Goal: Task Accomplishment & Management: Use online tool/utility

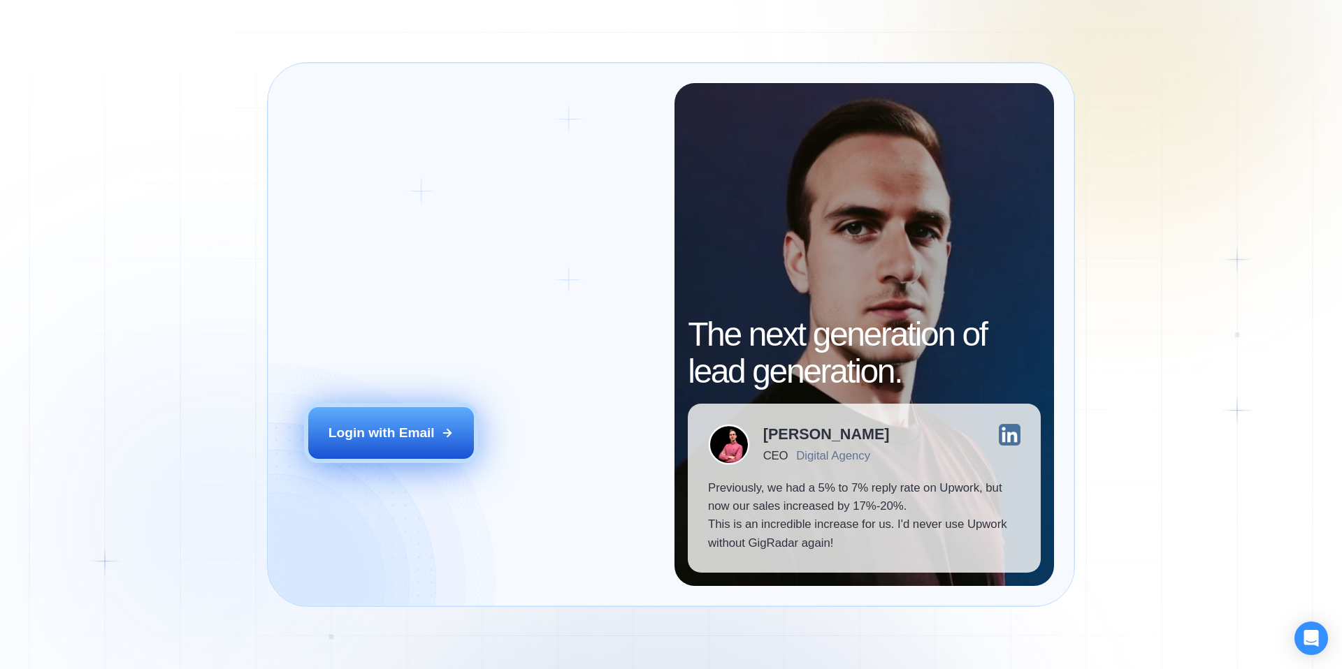
click at [354, 441] on div "Login with Email" at bounding box center [381, 433] width 106 height 18
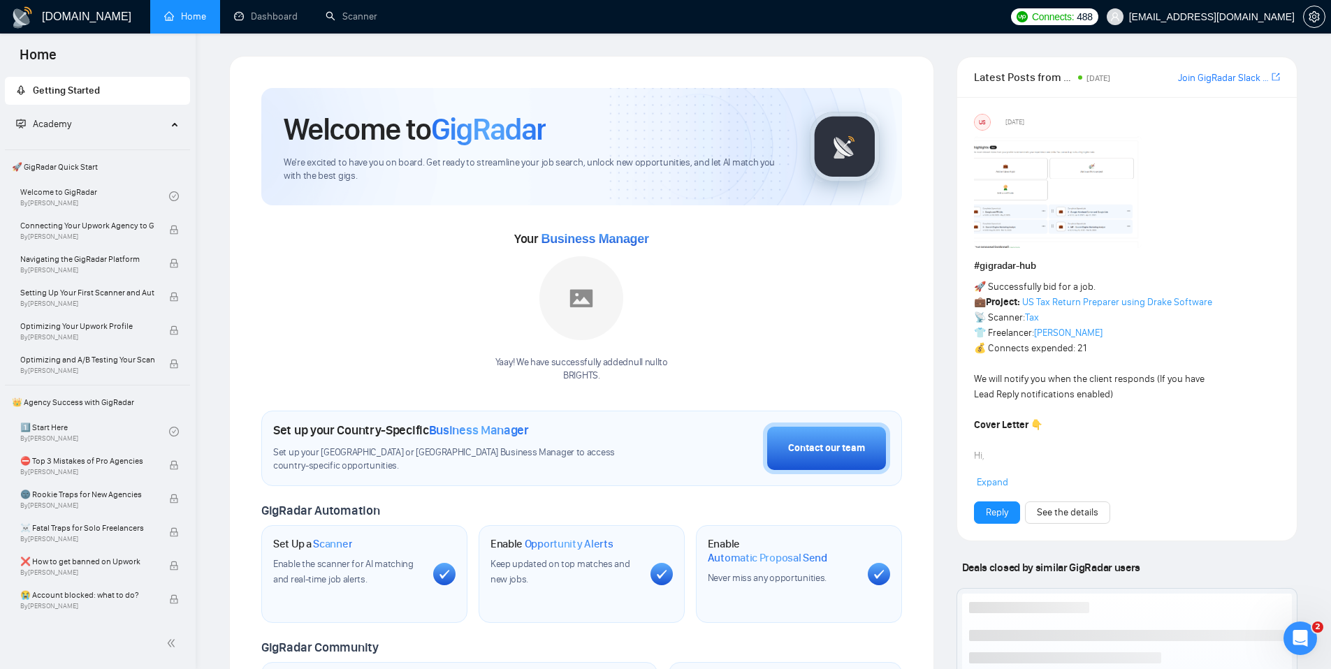
click at [1227, 17] on span "umen@brights.io" at bounding box center [1212, 17] width 166 height 0
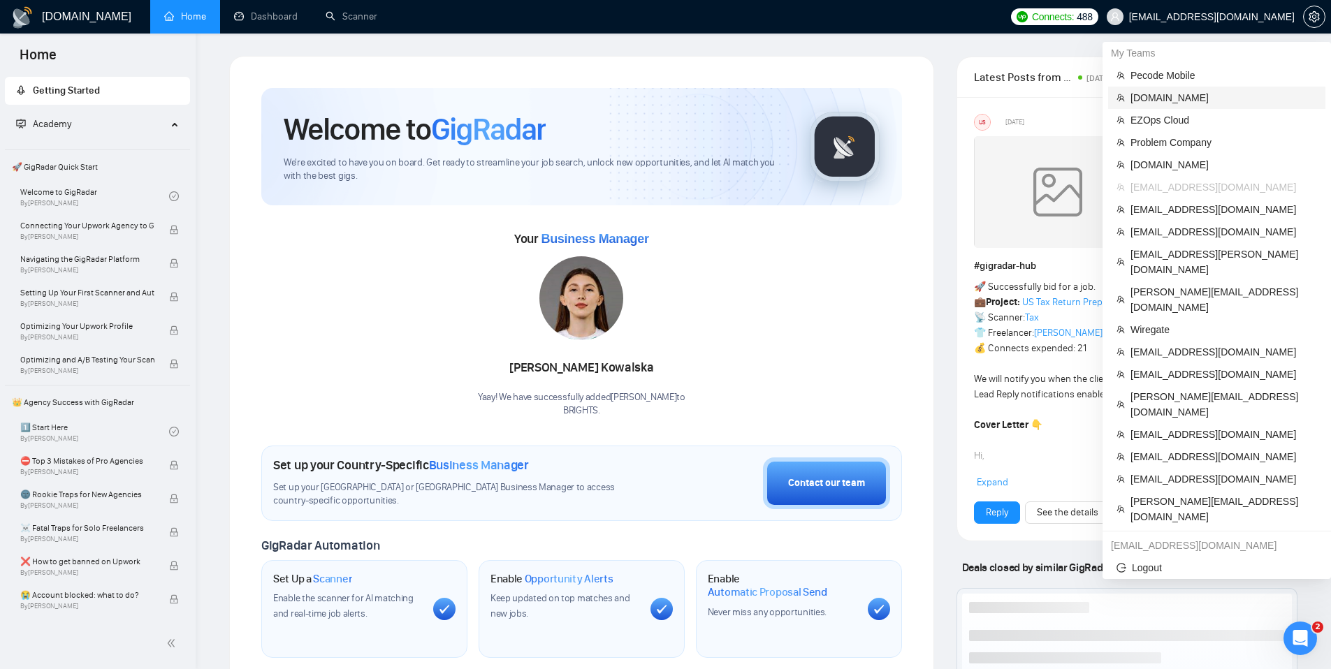
click at [1157, 90] on span "[DOMAIN_NAME]" at bounding box center [1224, 97] width 187 height 15
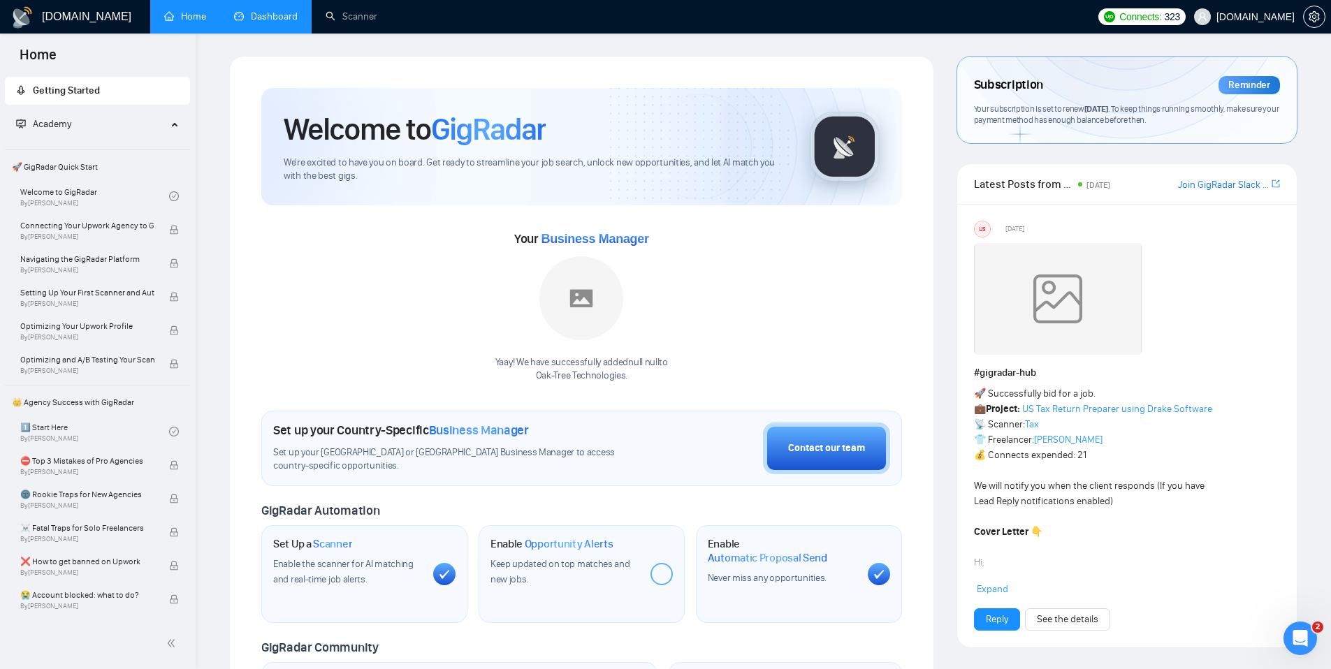
drag, startPoint x: 257, startPoint y: 18, endPoint x: 249, endPoint y: 28, distance: 12.4
click at [257, 17] on link "Dashboard" at bounding box center [266, 16] width 64 height 12
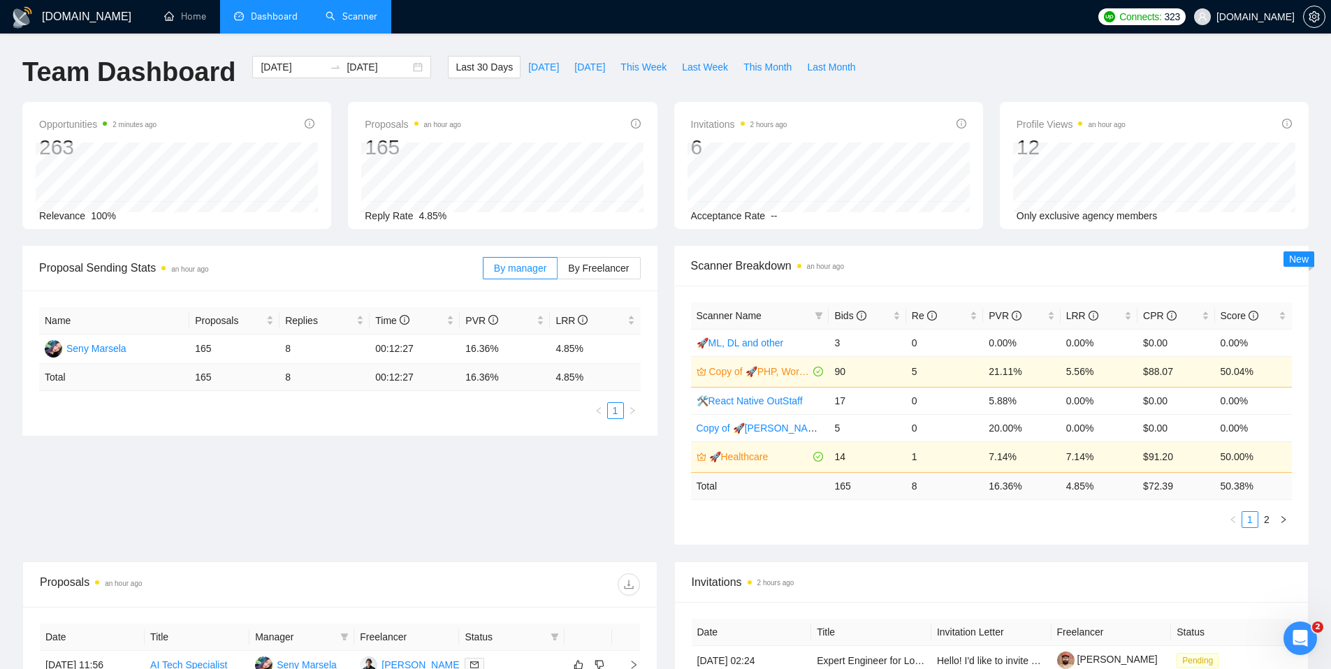
click at [349, 16] on link "Scanner" at bounding box center [352, 16] width 52 height 12
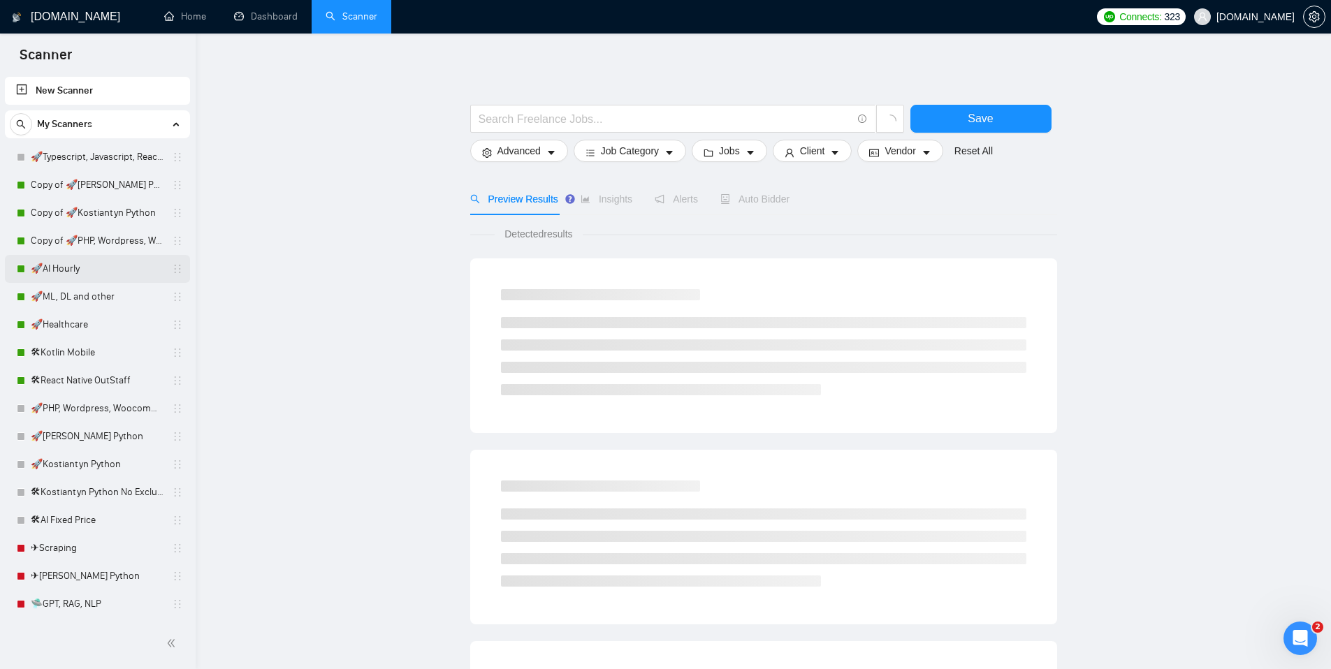
click at [66, 275] on link "🚀AI Hourly" at bounding box center [97, 269] width 133 height 28
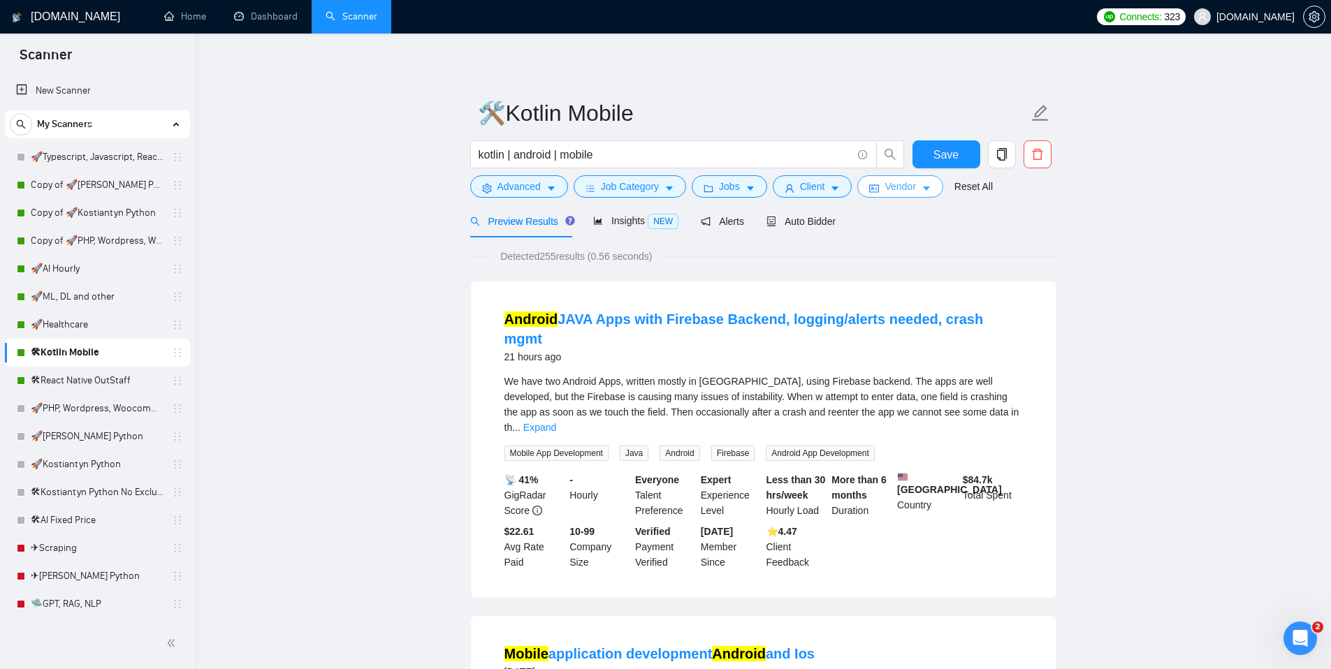
click at [935, 194] on button "Vendor" at bounding box center [899, 186] width 85 height 22
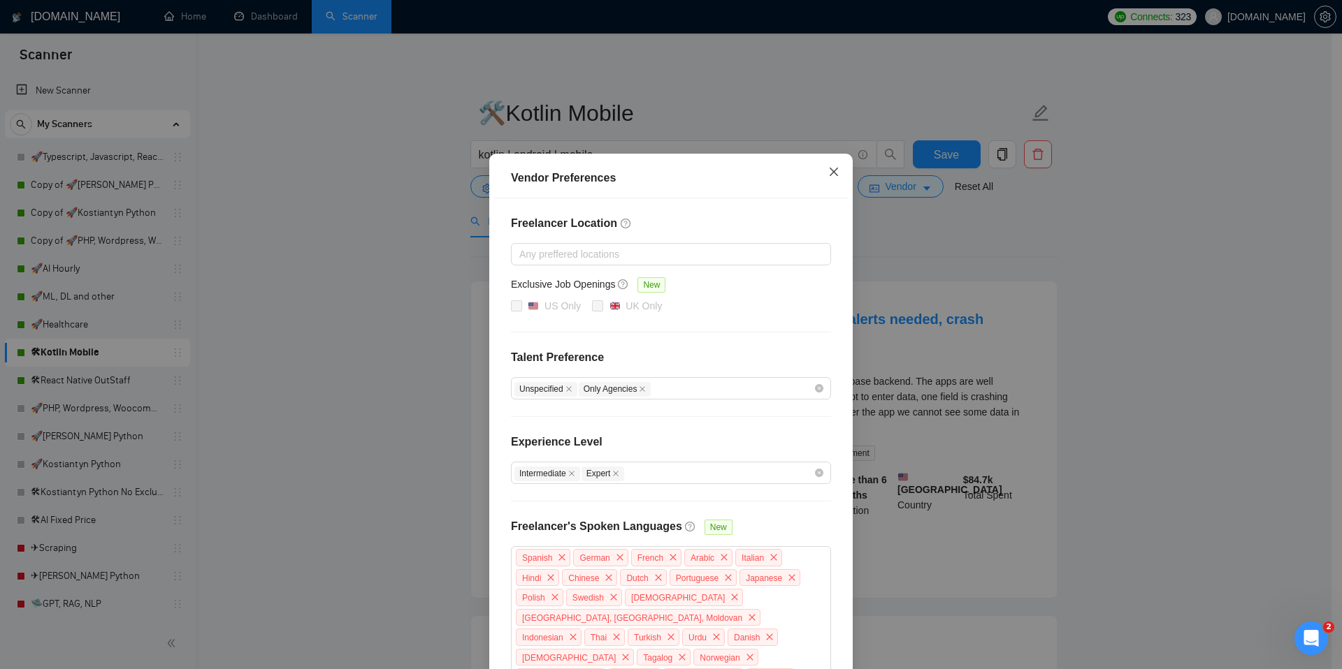
click at [828, 168] on icon "close" at bounding box center [833, 171] width 11 height 11
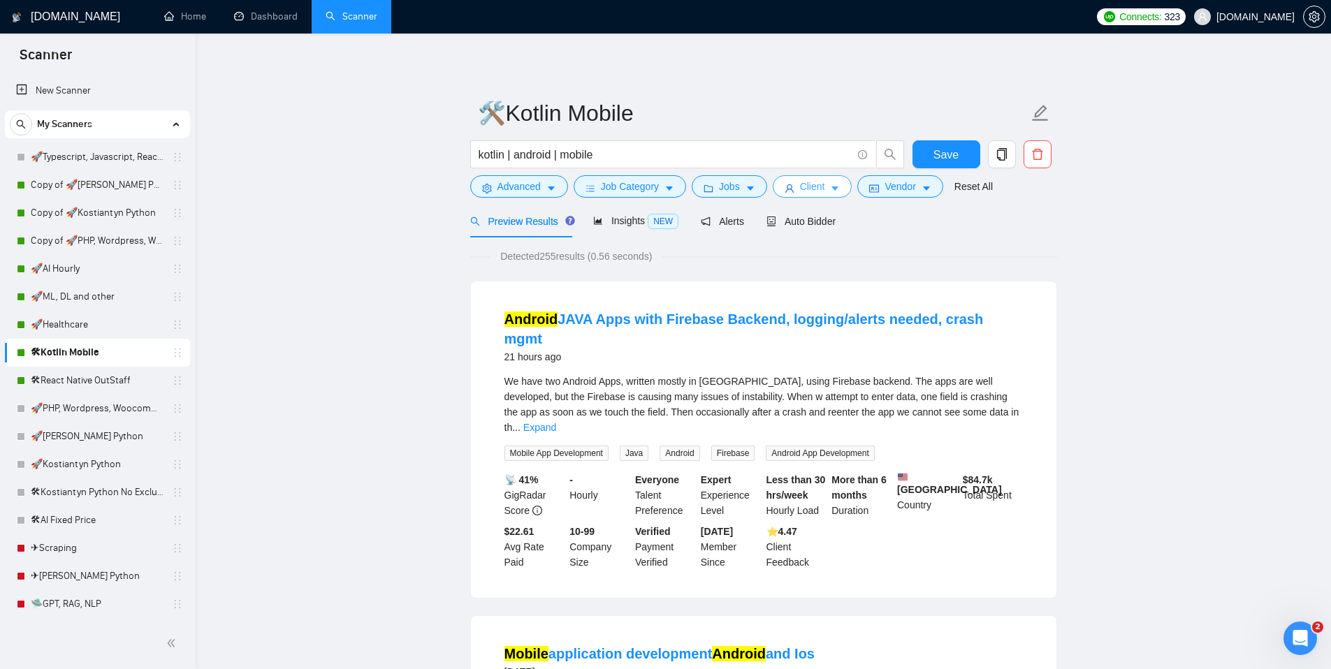
click at [838, 189] on icon "caret-down" at bounding box center [835, 189] width 10 height 10
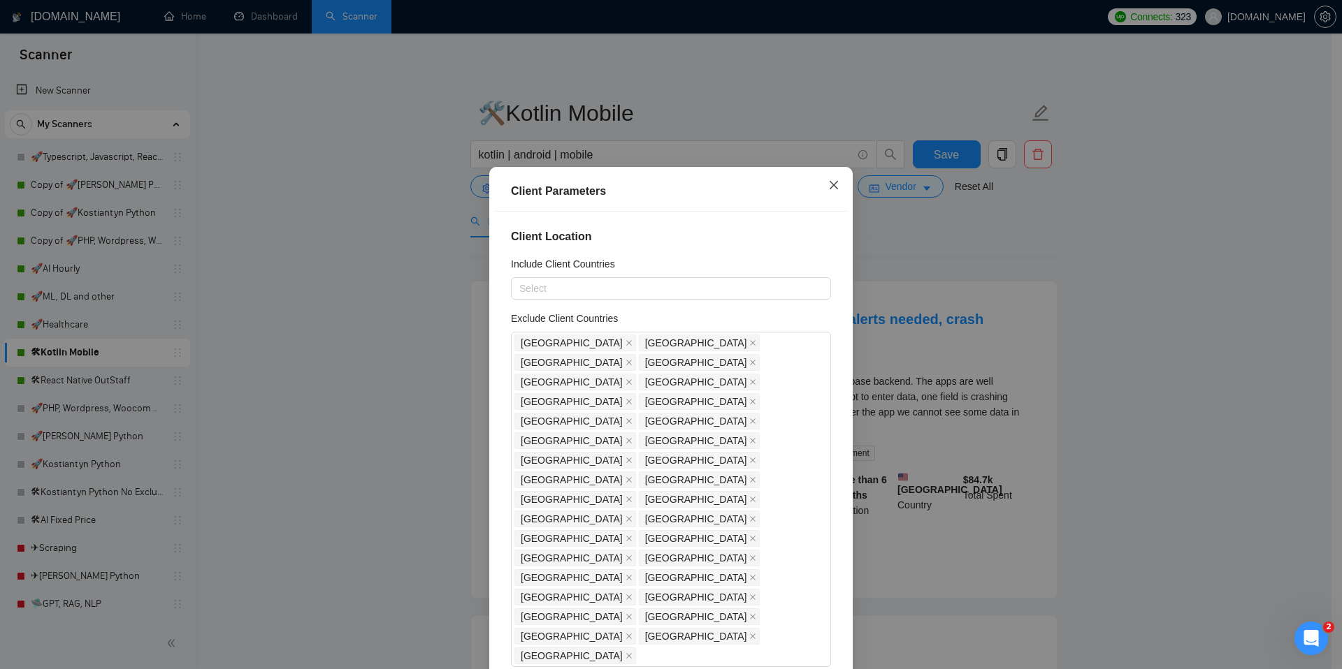
click at [828, 185] on icon "close" at bounding box center [833, 185] width 11 height 11
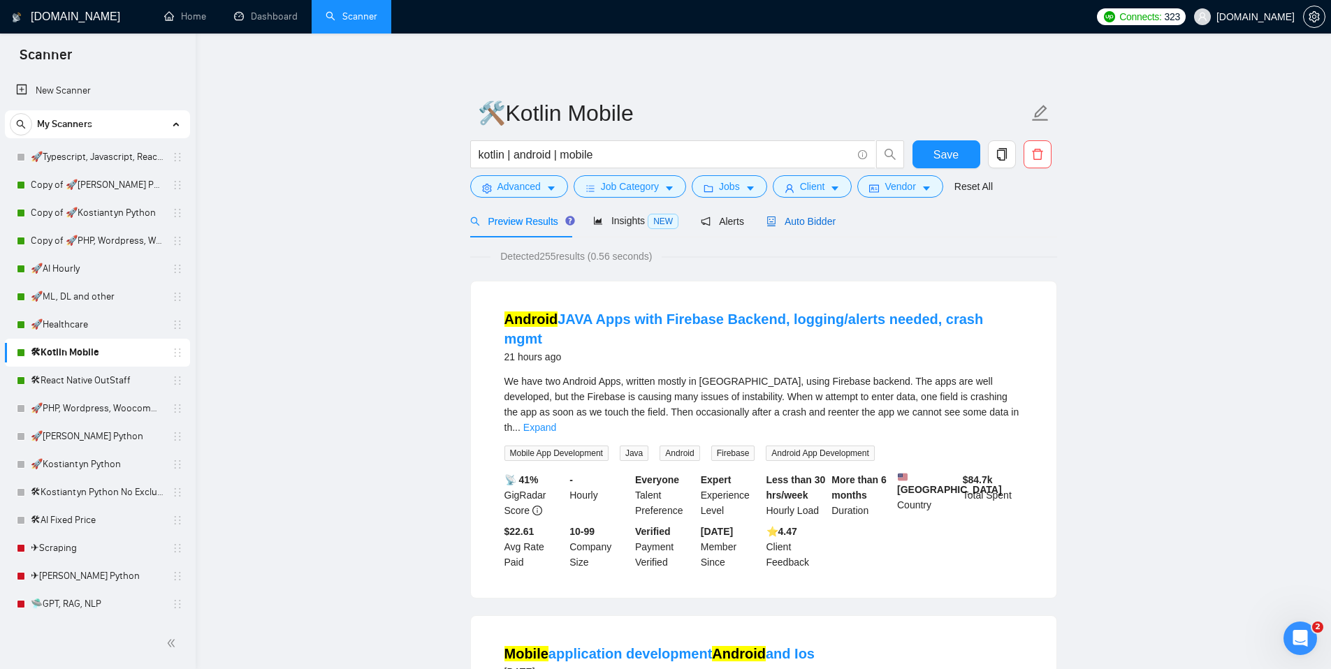
click at [798, 219] on span "Auto Bidder" at bounding box center [800, 221] width 69 height 11
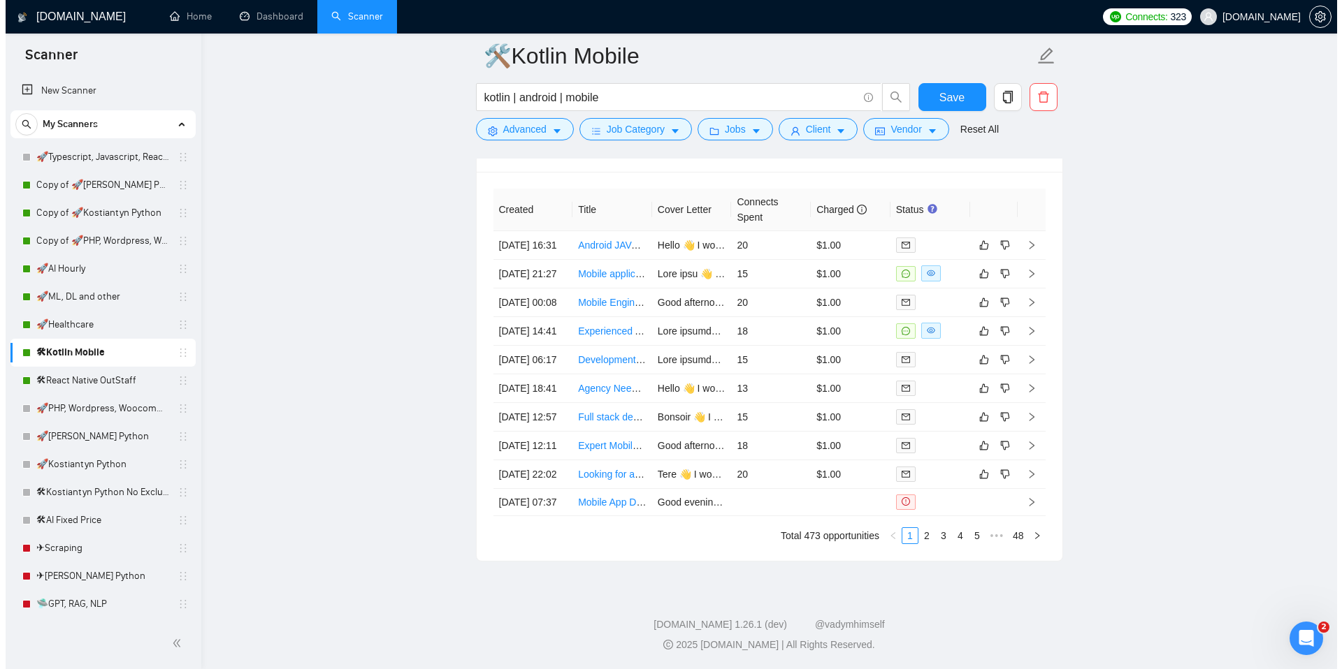
scroll to position [3435, 0]
click at [762, 346] on td "18" at bounding box center [765, 331] width 80 height 29
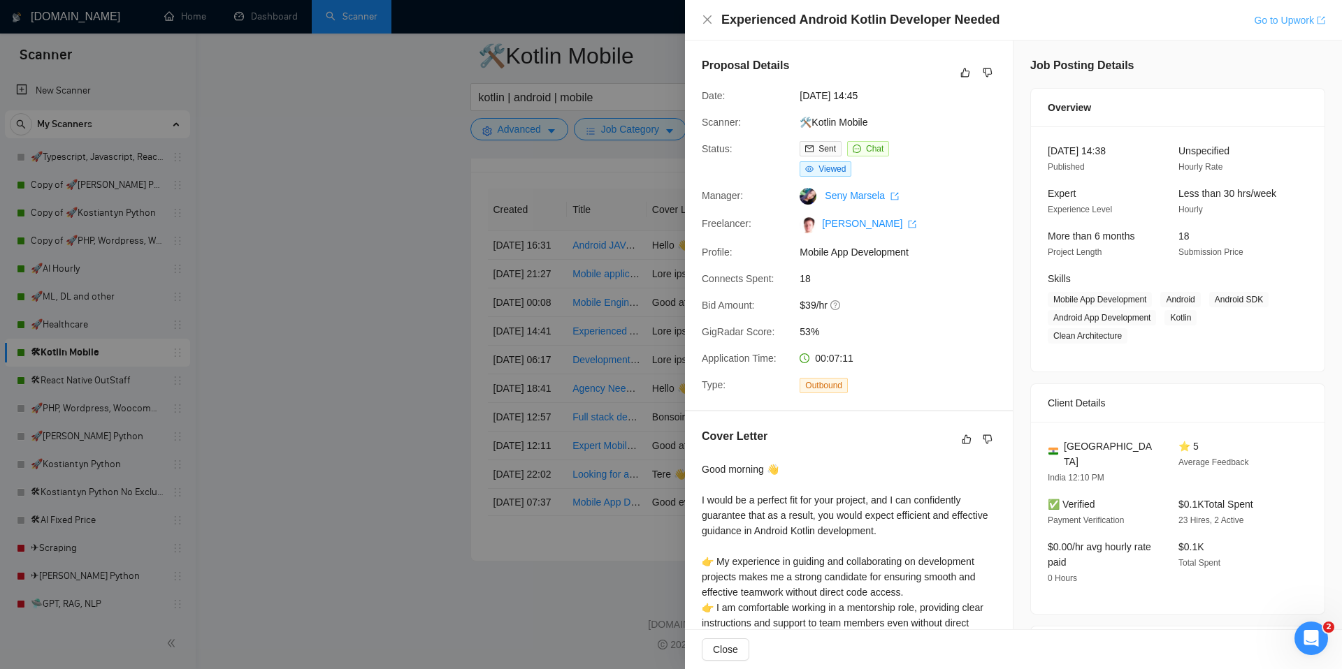
click at [1273, 15] on link "Go to Upwork" at bounding box center [1288, 20] width 71 height 11
click at [1278, 20] on link "Go to Upwork" at bounding box center [1288, 20] width 71 height 11
